Goal: Navigation & Orientation: Find specific page/section

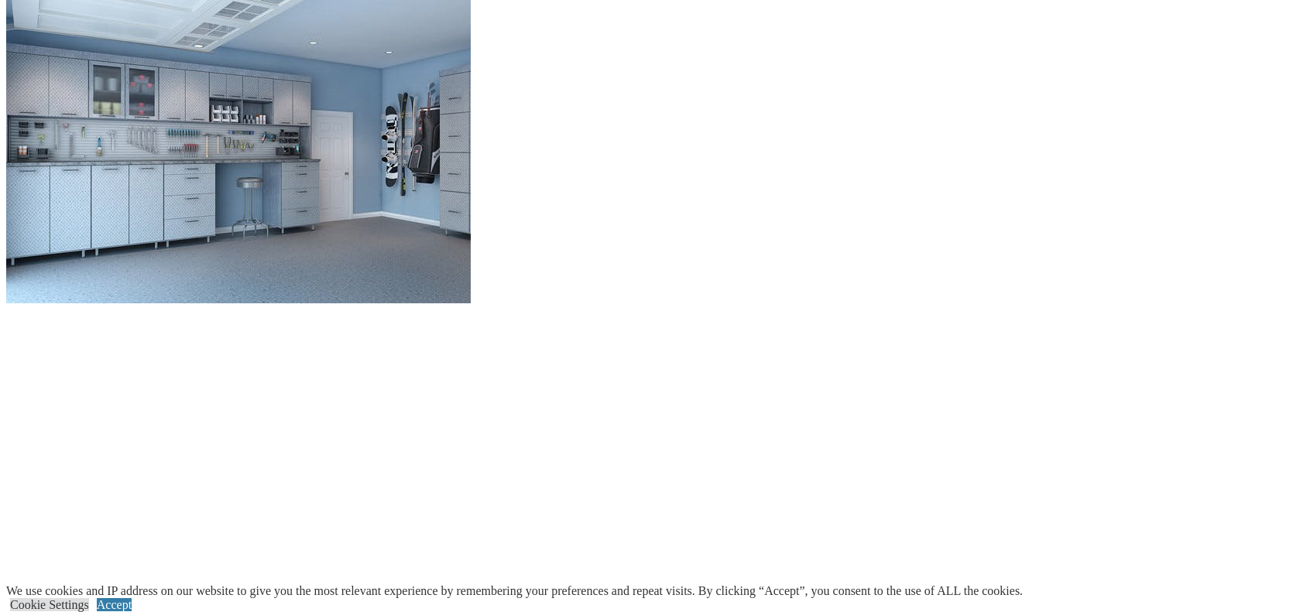
scroll to position [1548, 0]
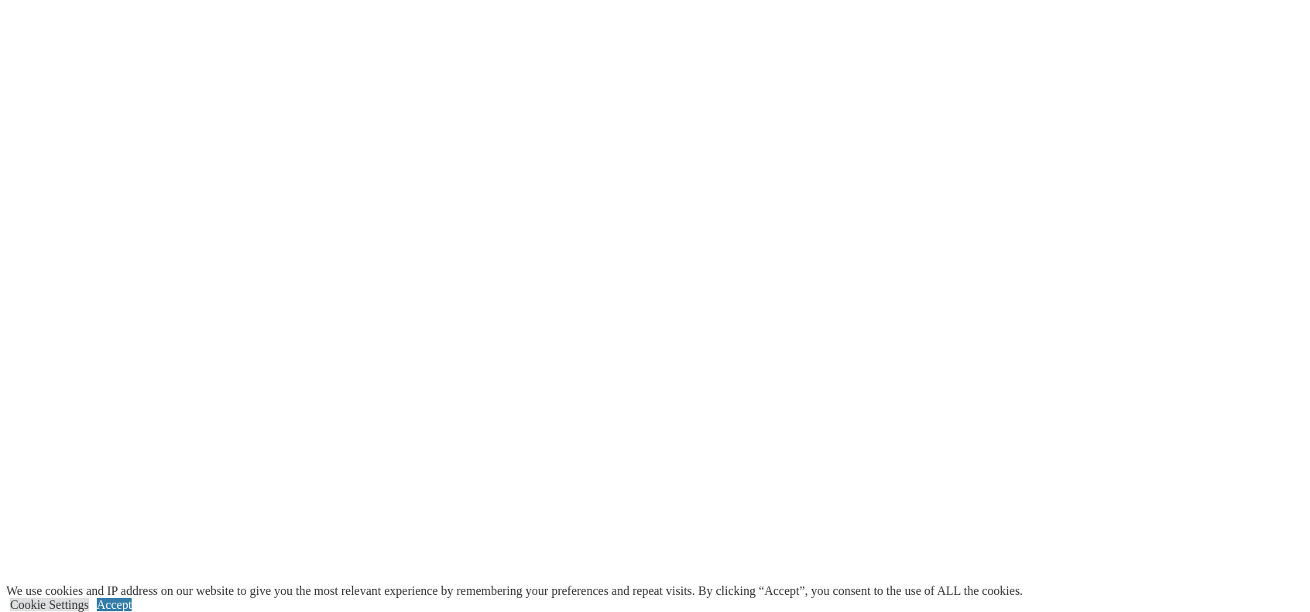
scroll to position [2012, 0]
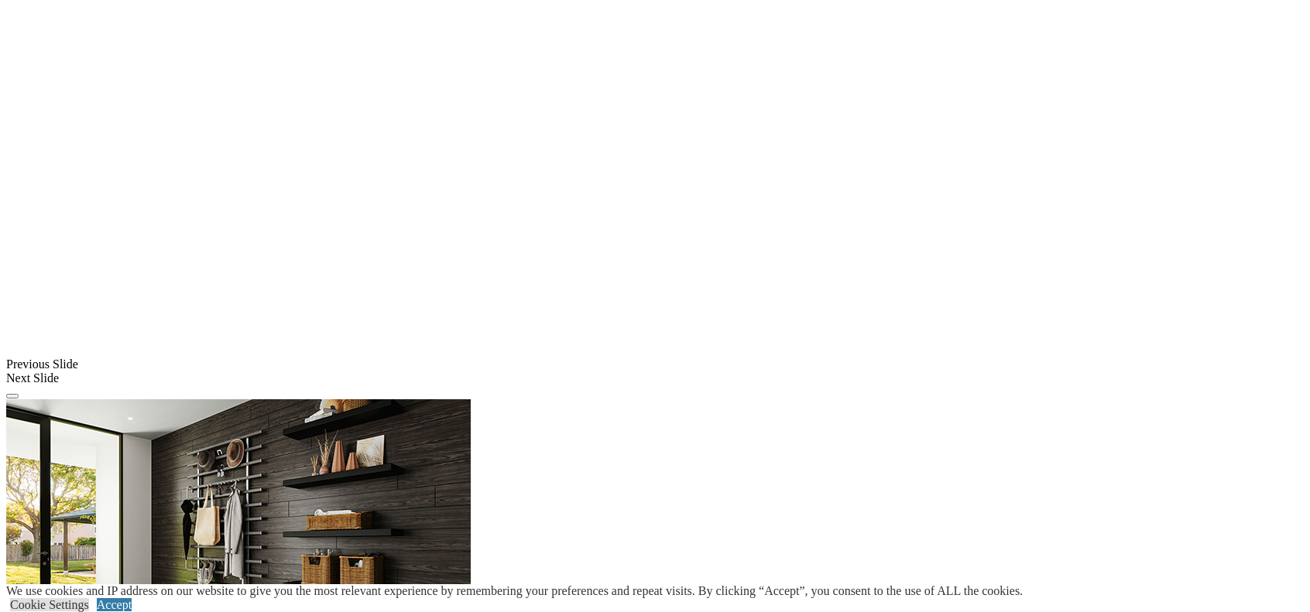
scroll to position [1238, 0]
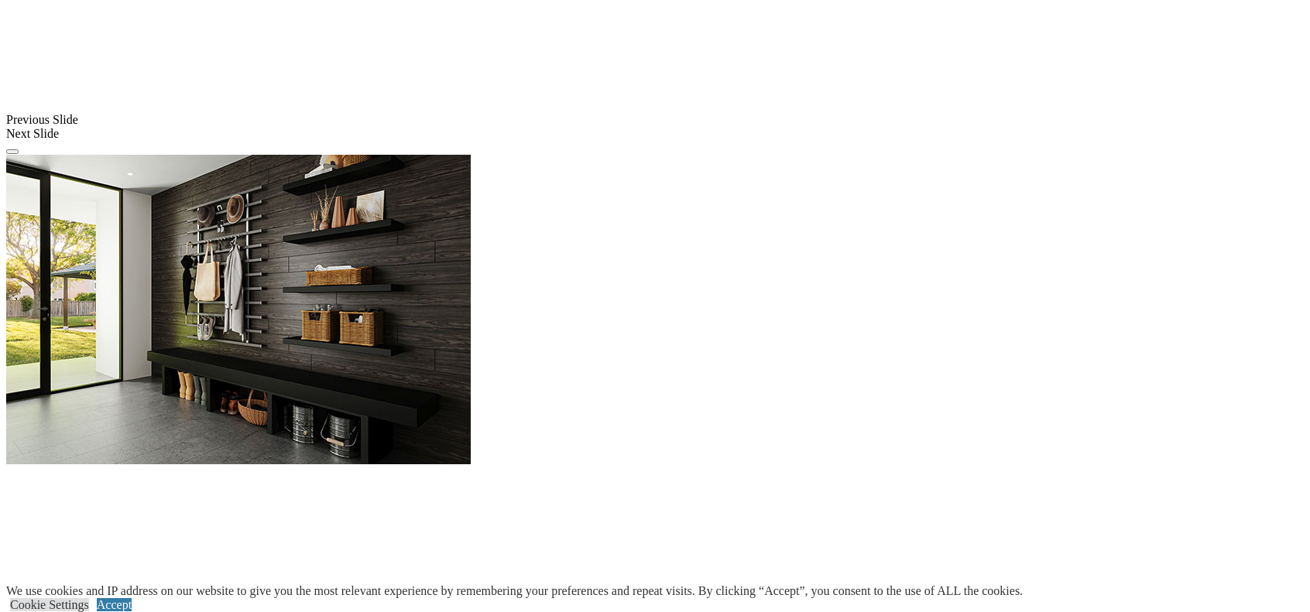
scroll to position [1471, 0]
